Goal: Find specific page/section: Find specific page/section

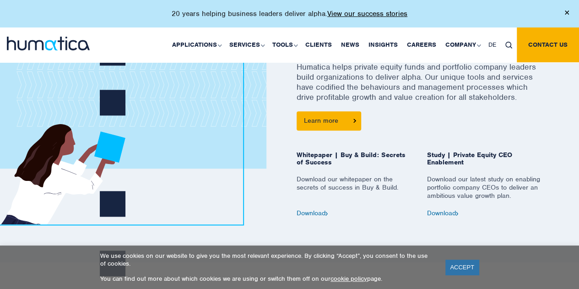
scroll to position [457, 0]
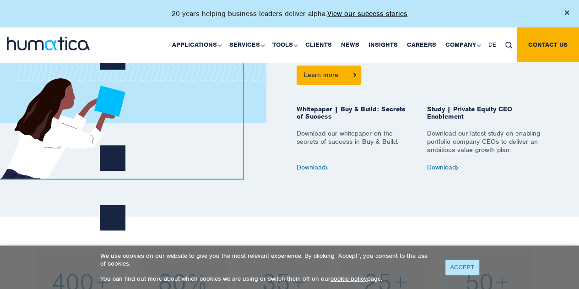
click at [457, 269] on link "ACCEPT" at bounding box center [461, 266] width 33 height 15
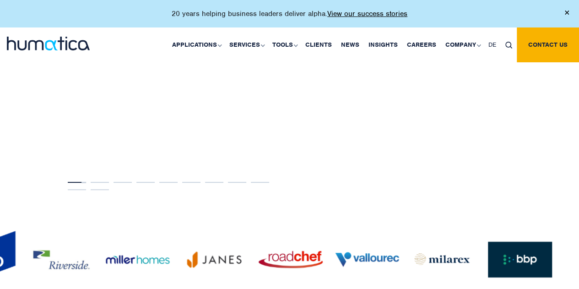
scroll to position [2058, 0]
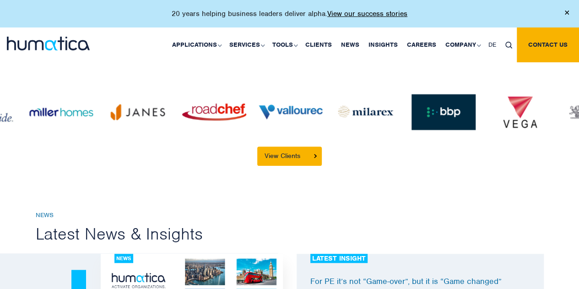
drag, startPoint x: 434, startPoint y: 100, endPoint x: 241, endPoint y: 129, distance: 195.2
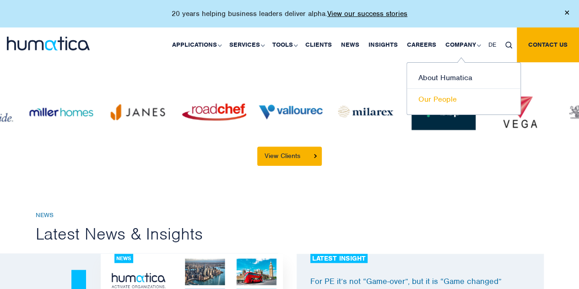
click at [440, 101] on link "Our People" at bounding box center [463, 99] width 113 height 21
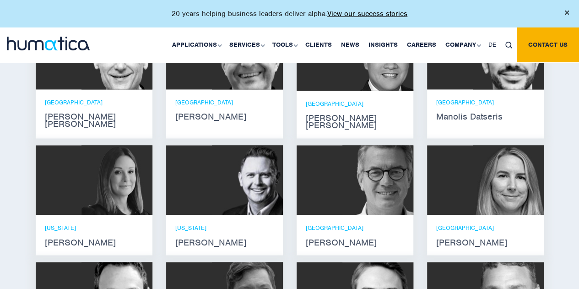
scroll to position [640, 0]
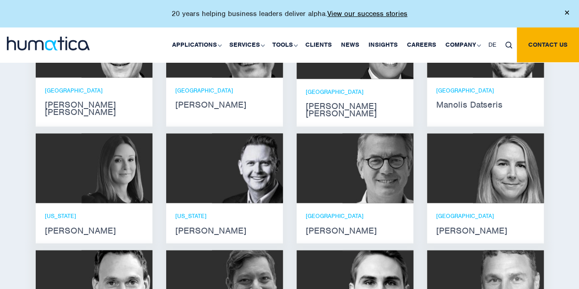
click at [474, 212] on div "LONDON [PERSON_NAME]" at bounding box center [485, 223] width 98 height 22
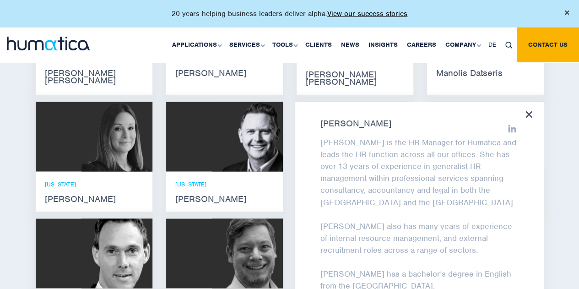
scroll to position [686, 0]
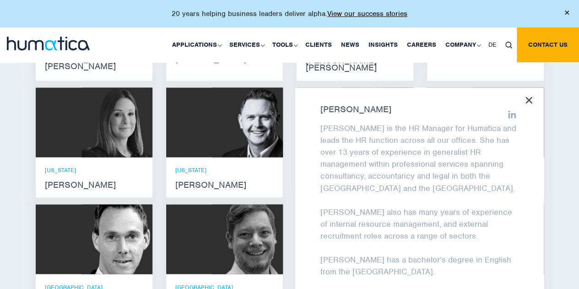
click at [557, 195] on div "Meet our leadership team [PERSON_NAME] [PERSON_NAME] He holds degrees in Electr…" at bounding box center [289, 183] width 579 height 590
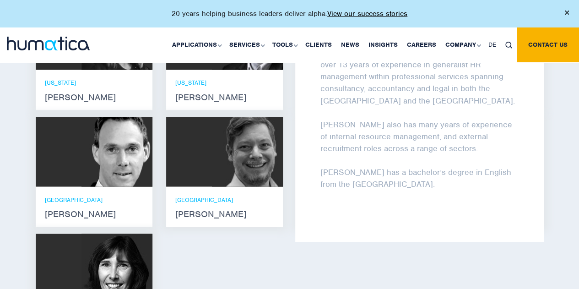
scroll to position [869, 0]
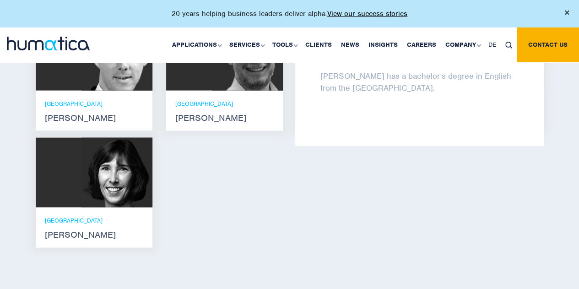
click at [134, 138] on img at bounding box center [116, 173] width 71 height 70
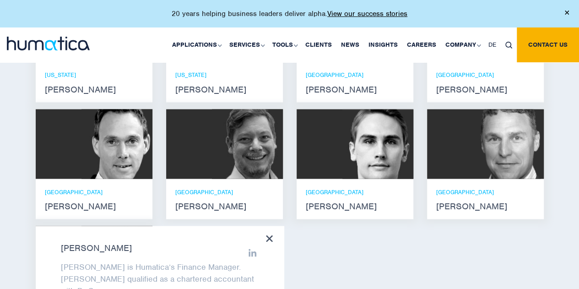
scroll to position [778, 0]
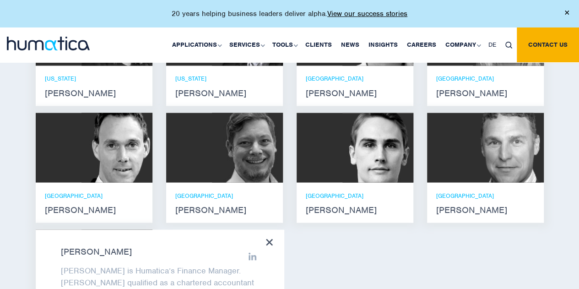
click at [349, 164] on img at bounding box center [377, 148] width 71 height 70
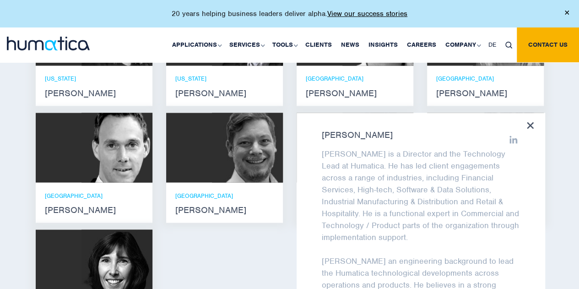
click at [235, 154] on img at bounding box center [247, 148] width 71 height 70
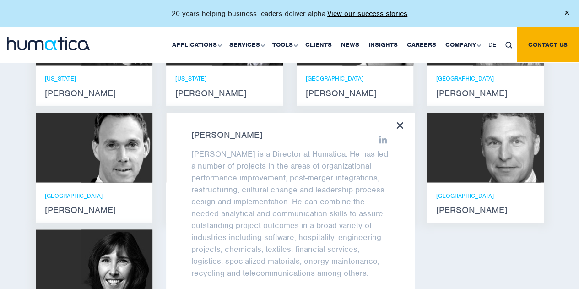
click at [120, 136] on img at bounding box center [116, 148] width 71 height 70
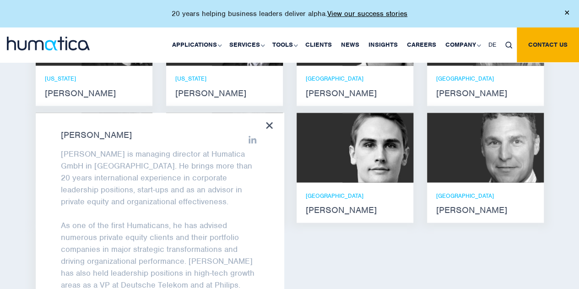
click at [469, 158] on div at bounding box center [485, 148] width 117 height 70
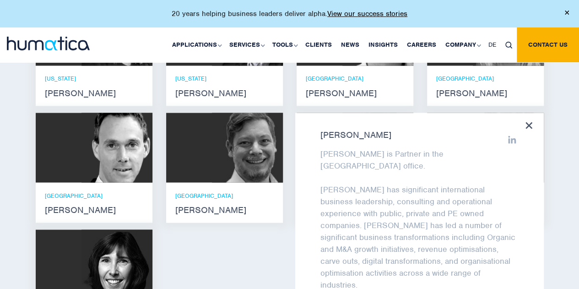
click at [263, 225] on div "Andros Payne He holds degrees in Electrical and Mechanical Engineering, and an …" at bounding box center [289, 108] width 521 height 475
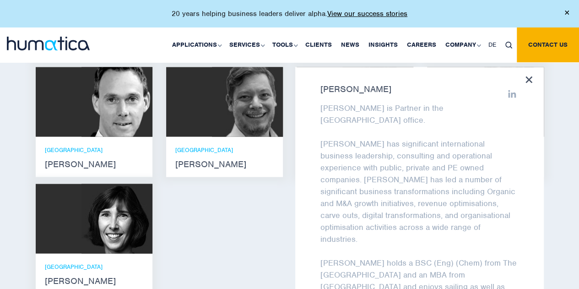
scroll to position [0, 0]
drag, startPoint x: 529, startPoint y: 72, endPoint x: 526, endPoint y: 77, distance: 6.1
click at [528, 76] on div at bounding box center [528, 80] width 7 height 8
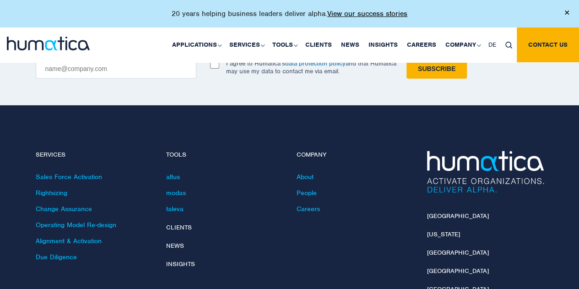
scroll to position [1483, 0]
